Goal: Information Seeking & Learning: Check status

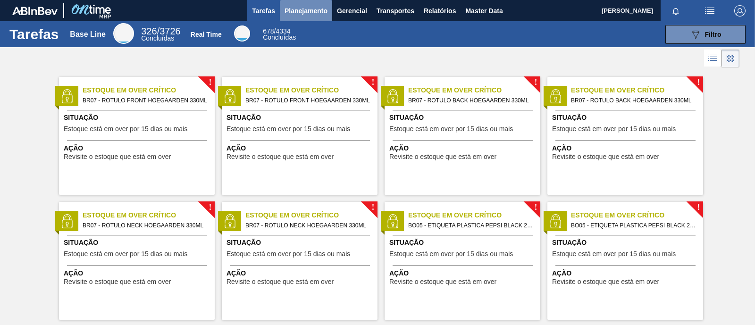
click at [297, 12] on span "Planejamento" at bounding box center [306, 10] width 43 height 11
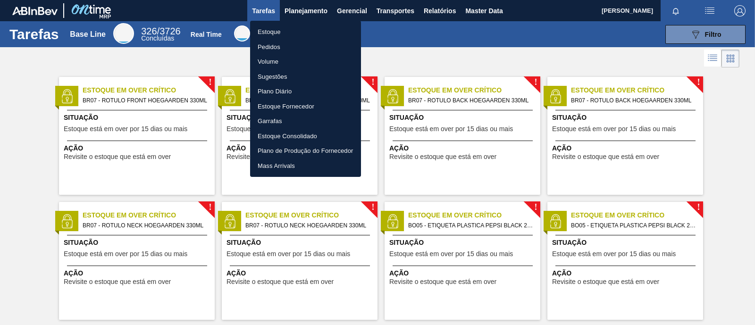
click at [295, 31] on li "Estoque" at bounding box center [305, 32] width 111 height 15
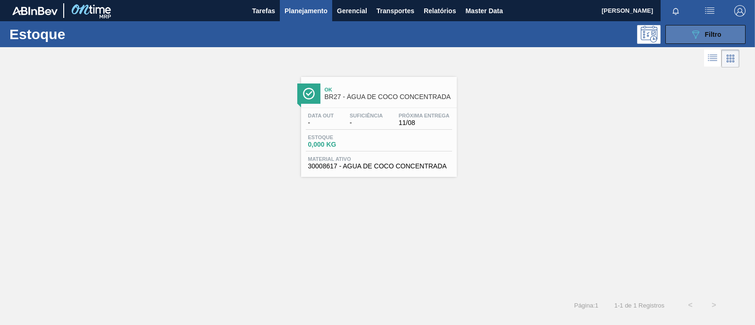
click at [707, 42] on button "089F7B8B-B2A5-4AFE-B5C0-19BA573D28AC Filtro" at bounding box center [705, 34] width 80 height 19
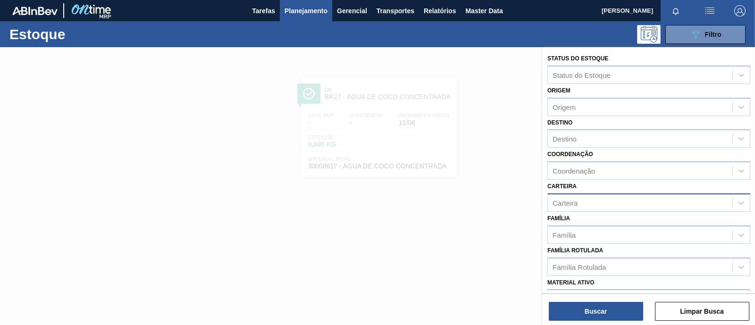
scroll to position [118, 0]
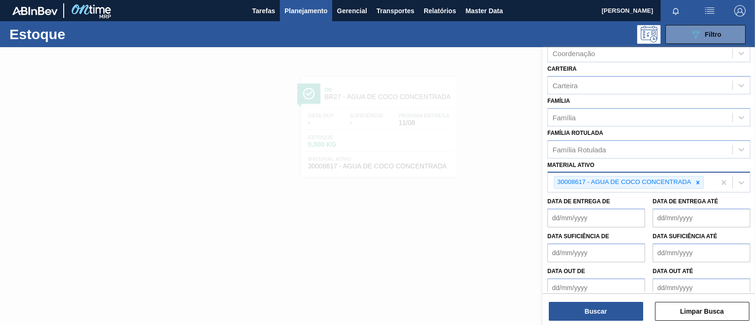
drag, startPoint x: 699, startPoint y: 178, endPoint x: 693, endPoint y: 178, distance: 5.2
click at [698, 179] on icon at bounding box center [698, 182] width 7 height 7
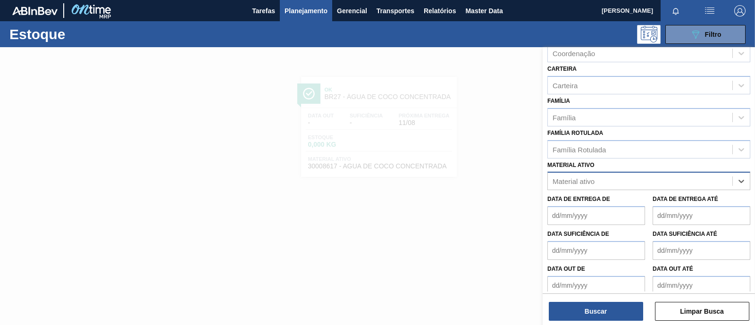
click at [641, 180] on div "Material ativo" at bounding box center [640, 182] width 185 height 14
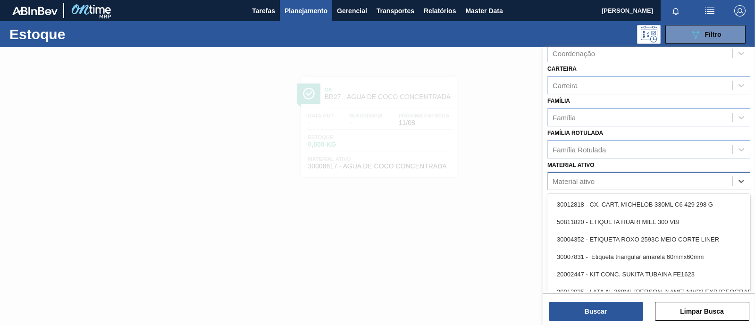
paste ativo "30011875"
type ativo "30011875"
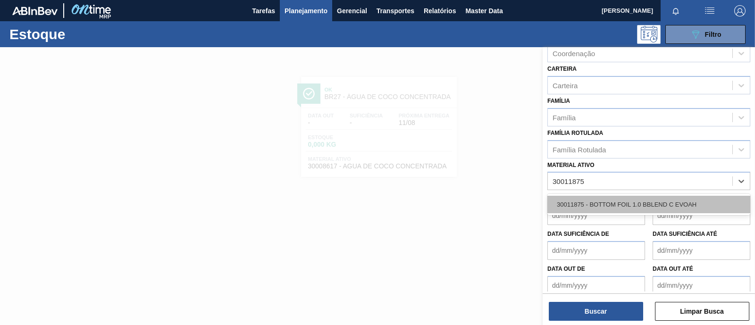
click at [642, 200] on div "30011875 - BOTTOM FOIL 1.0 BBLEND C EVOAH" at bounding box center [648, 204] width 203 height 17
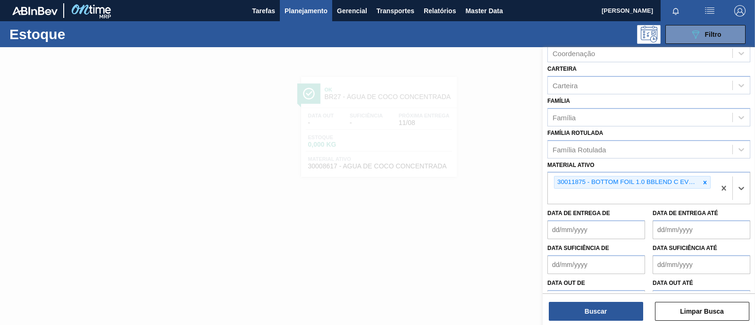
paste ativo "30011877"
type ativo "30011877"
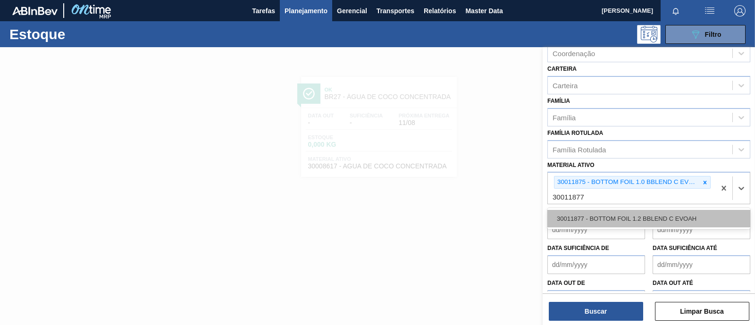
click at [656, 219] on div "30011877 - BOTTOM FOIL 1.2 BBLEND C EVOAH" at bounding box center [648, 218] width 203 height 17
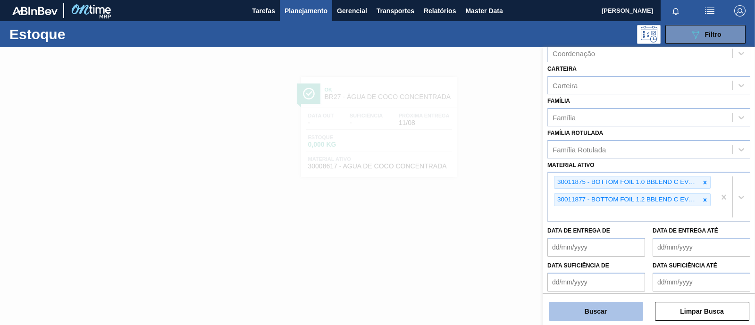
click at [611, 312] on button "Buscar" at bounding box center [596, 311] width 94 height 19
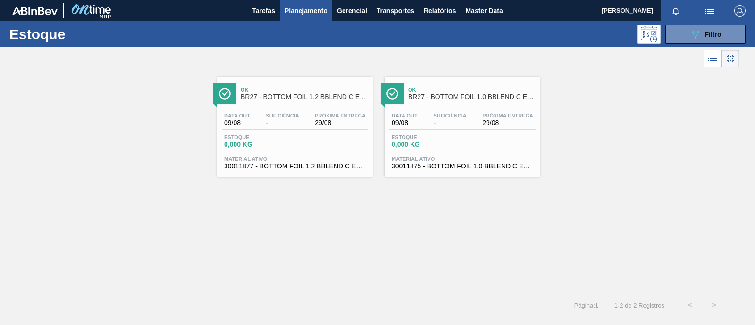
click at [306, 135] on div "Estoque 0,000 KG" at bounding box center [295, 143] width 146 height 17
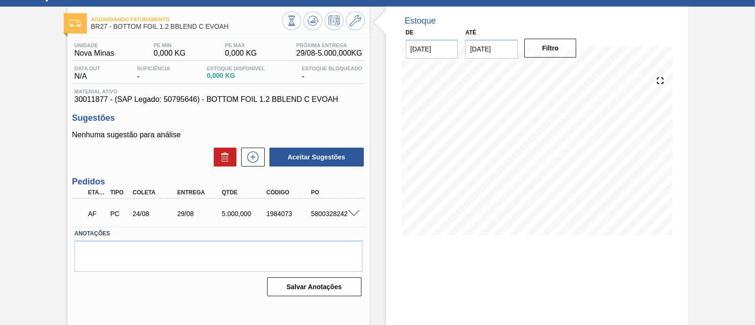
scroll to position [59, 0]
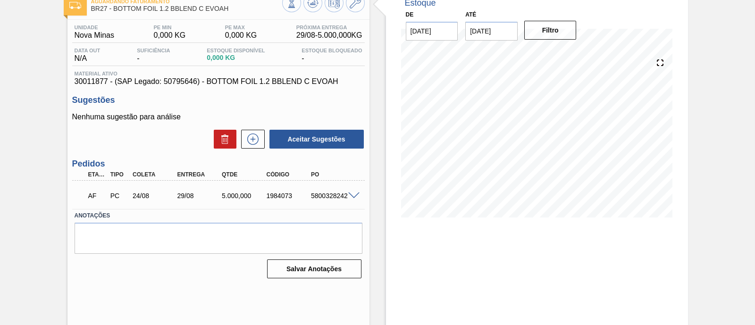
click at [322, 183] on div "AF PC 24/08 29/08 5.000,000 1984073 5800328242 Material 30011877 - BOTTOM FOIL …" at bounding box center [218, 195] width 293 height 28
click at [331, 196] on div "5800328242" at bounding box center [333, 196] width 49 height 8
click at [351, 196] on span at bounding box center [353, 196] width 11 height 7
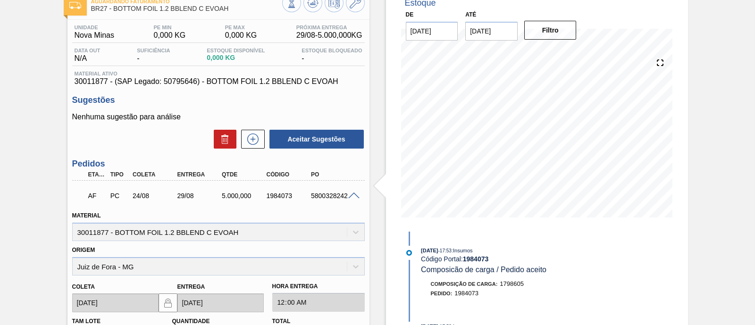
click at [378, 150] on div "Estoque De [DATE] Até [DATE] Filtro [DATE] 17:53 : Insumos Código Portal: 19840…" at bounding box center [529, 252] width 319 height 527
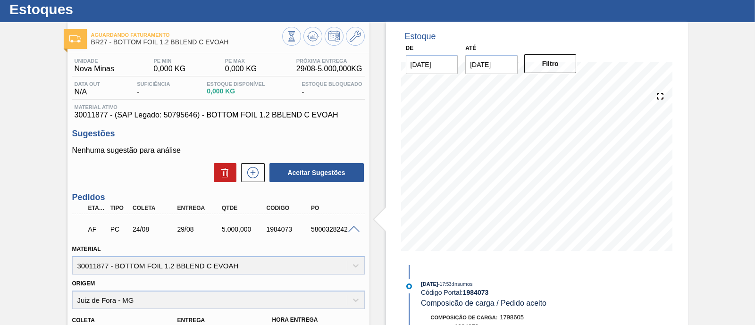
scroll to position [0, 0]
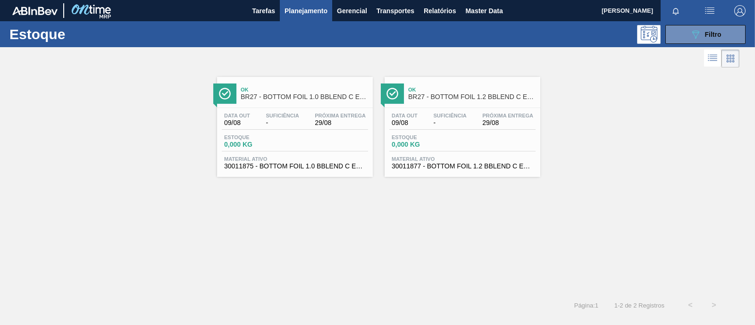
click at [453, 124] on span "-" at bounding box center [449, 122] width 33 height 7
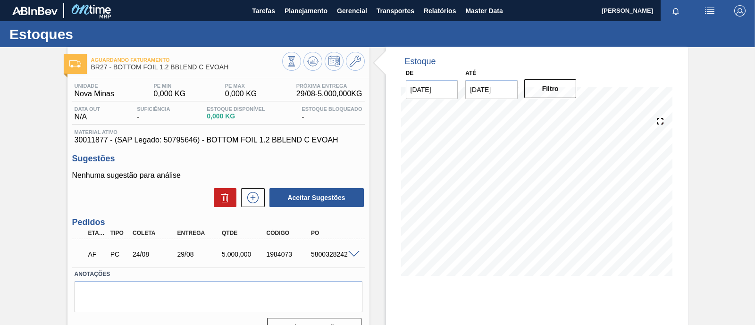
click at [352, 255] on span at bounding box center [353, 254] width 11 height 7
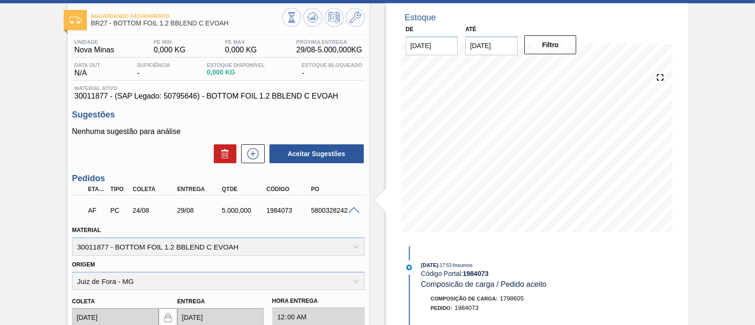
scroll to position [59, 0]
